Goal: Navigation & Orientation: Find specific page/section

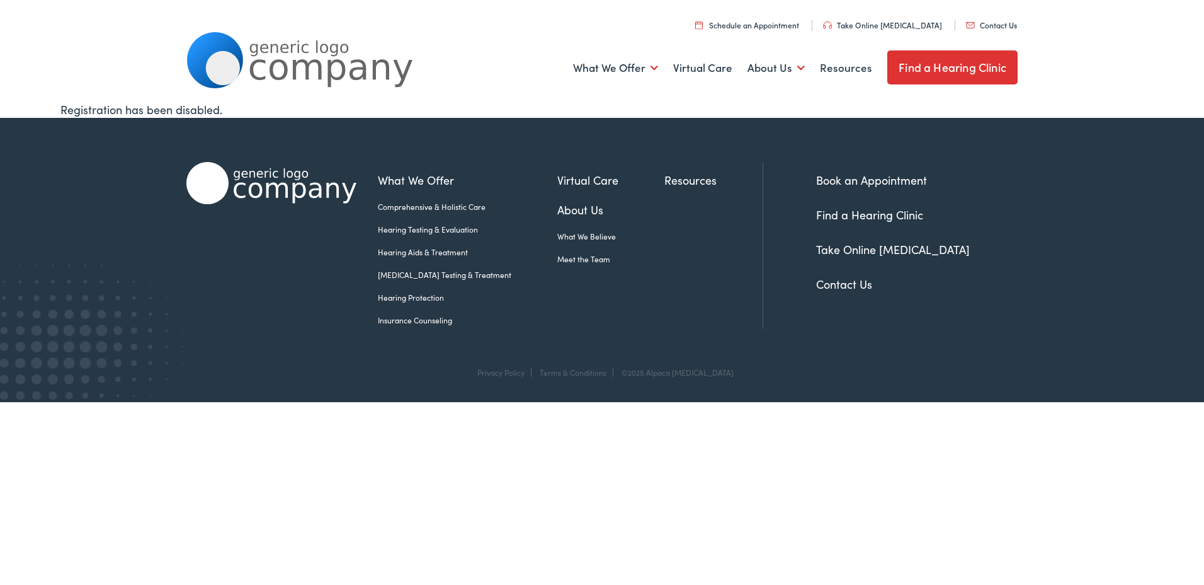
click at [396, 208] on link "Comprehensive & Holistic Care" at bounding box center [468, 206] width 180 height 11
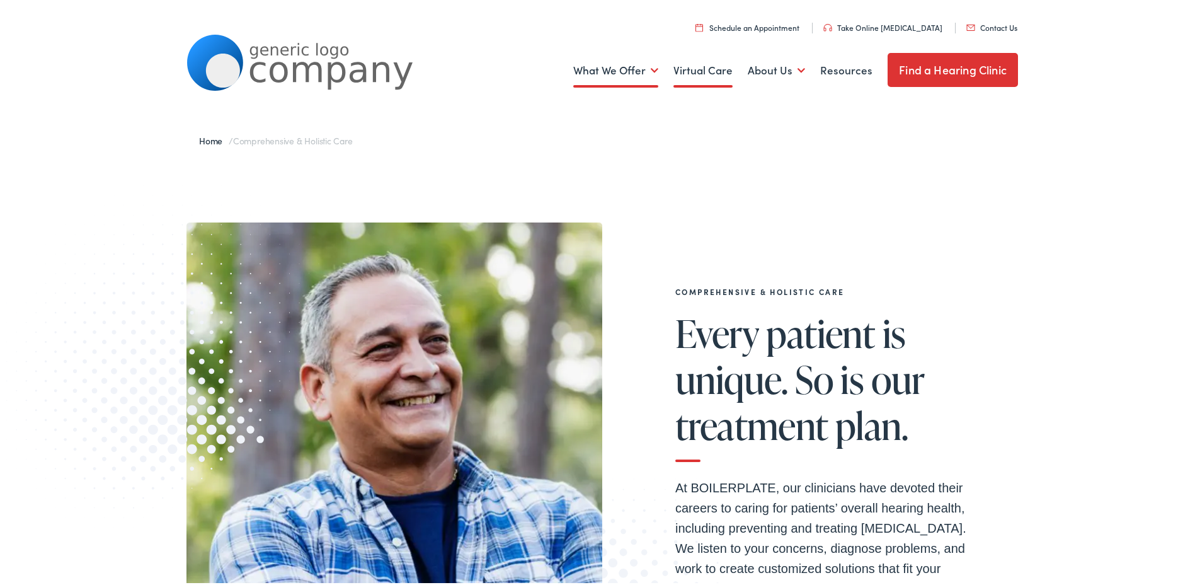
click at [703, 72] on link "Virtual Care" at bounding box center [702, 68] width 59 height 47
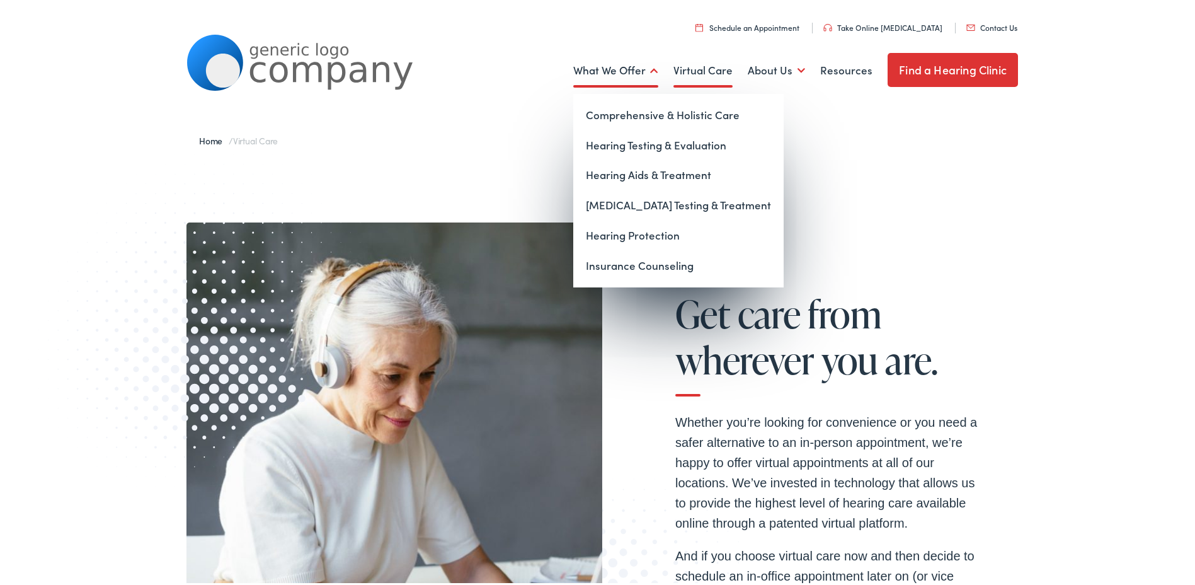
click at [611, 74] on link "What We Offer" at bounding box center [615, 68] width 85 height 47
click at [631, 110] on link "Comprehensive & Holistic Care" at bounding box center [678, 113] width 210 height 30
